Goal: Information Seeking & Learning: Find specific fact

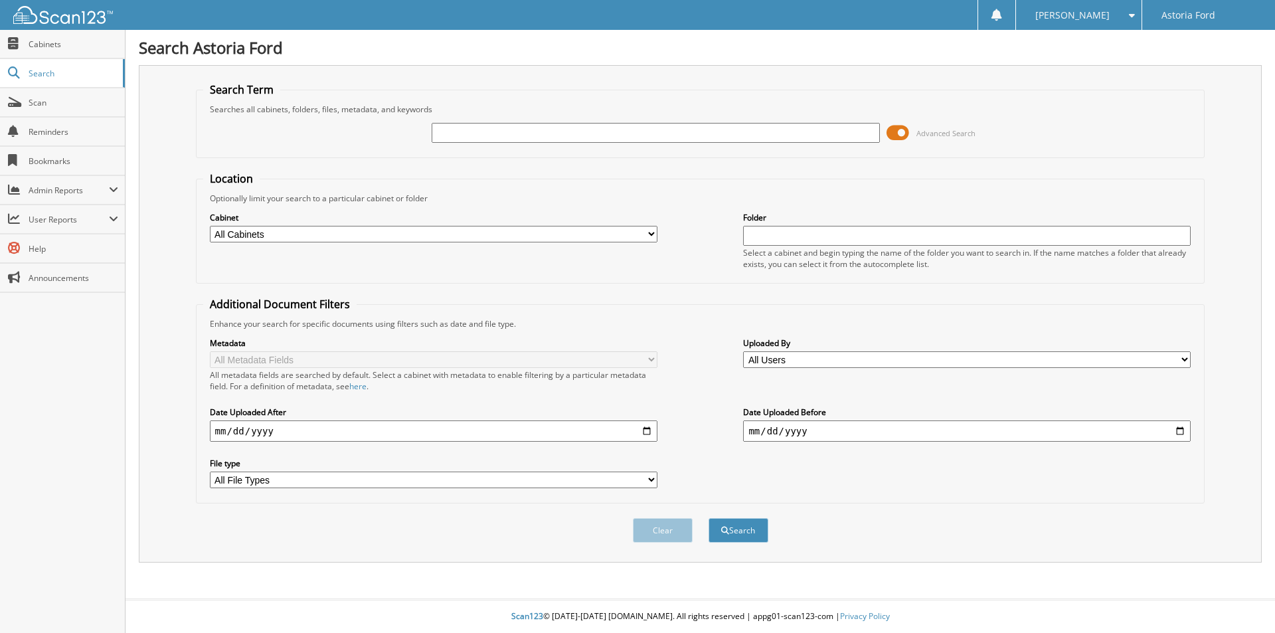
click at [525, 235] on select "All Cabinets ACCOUNTS PAYABLE ACCOUNTS RECEIVABLE CAR DEALS DEAD DEALS OFFICE M…" at bounding box center [434, 234] width 448 height 17
select select "8764"
click at [210, 226] on select "All Cabinets ACCOUNTS PAYABLE ACCOUNTS RECEIVABLE CAR DEALS DEAD DEALS OFFICE M…" at bounding box center [434, 234] width 448 height 17
click at [463, 133] on input "text" at bounding box center [656, 133] width 448 height 20
type input "RUNNINGWATER"
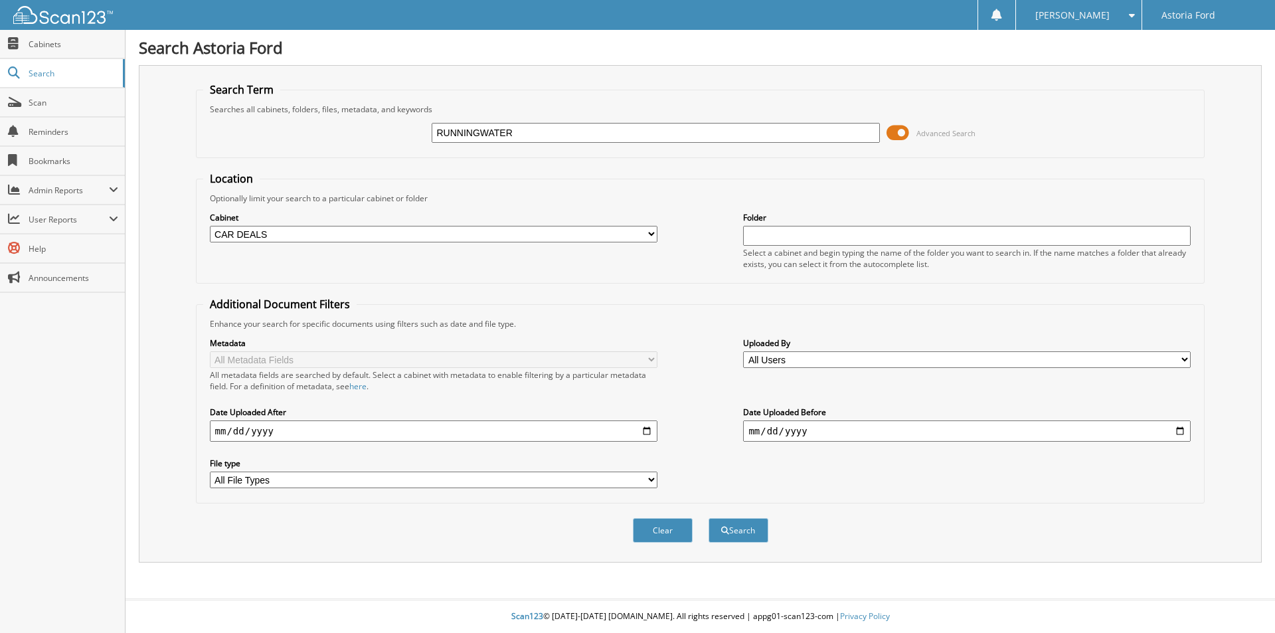
click at [709, 518] on button "Search" at bounding box center [739, 530] width 60 height 25
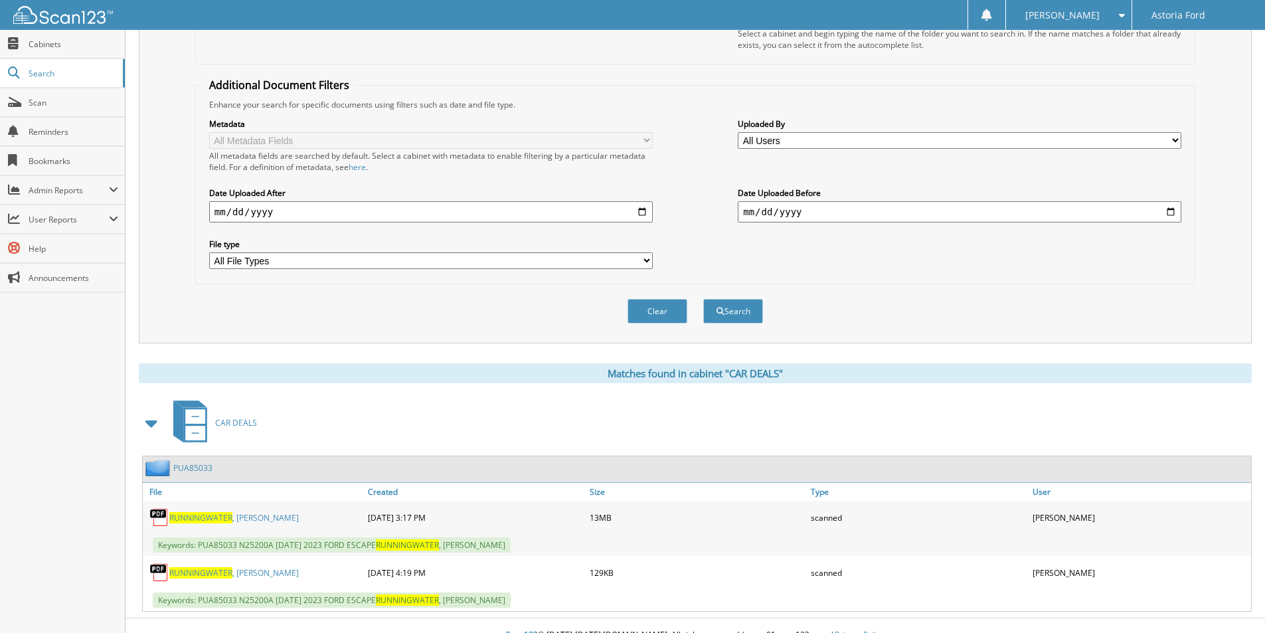
scroll to position [238, 0]
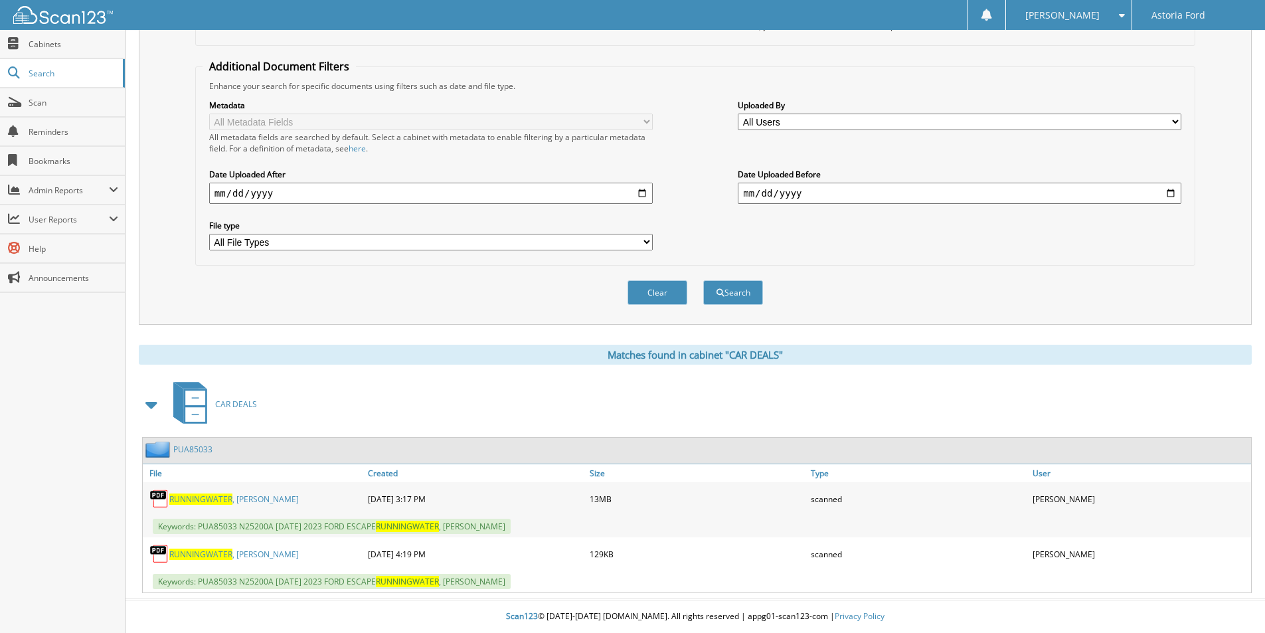
click at [238, 499] on link "RUNNINGWATER , ROSE MARIE" at bounding box center [233, 498] width 129 height 11
click at [240, 551] on link "RUNNINGWATER , ROSE MARIE" at bounding box center [233, 554] width 129 height 11
click at [236, 556] on link "RUNNINGWATER , ROSE MARIE" at bounding box center [233, 554] width 129 height 11
click at [53, 40] on span "Cabinets" at bounding box center [74, 44] width 90 height 11
